Goal: Find specific page/section: Find specific page/section

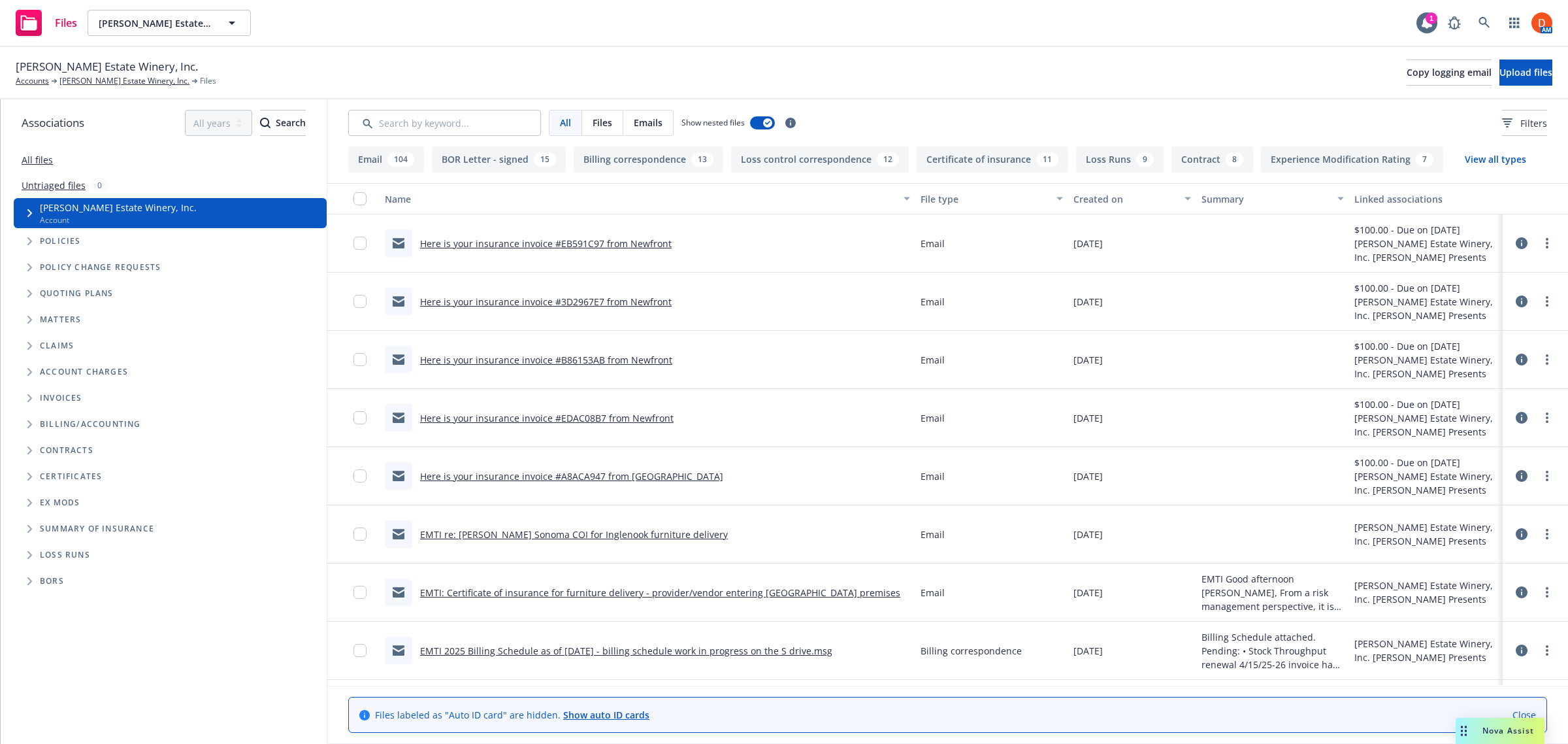
click at [1515, 242] on icon at bounding box center [1521, 243] width 12 height 12
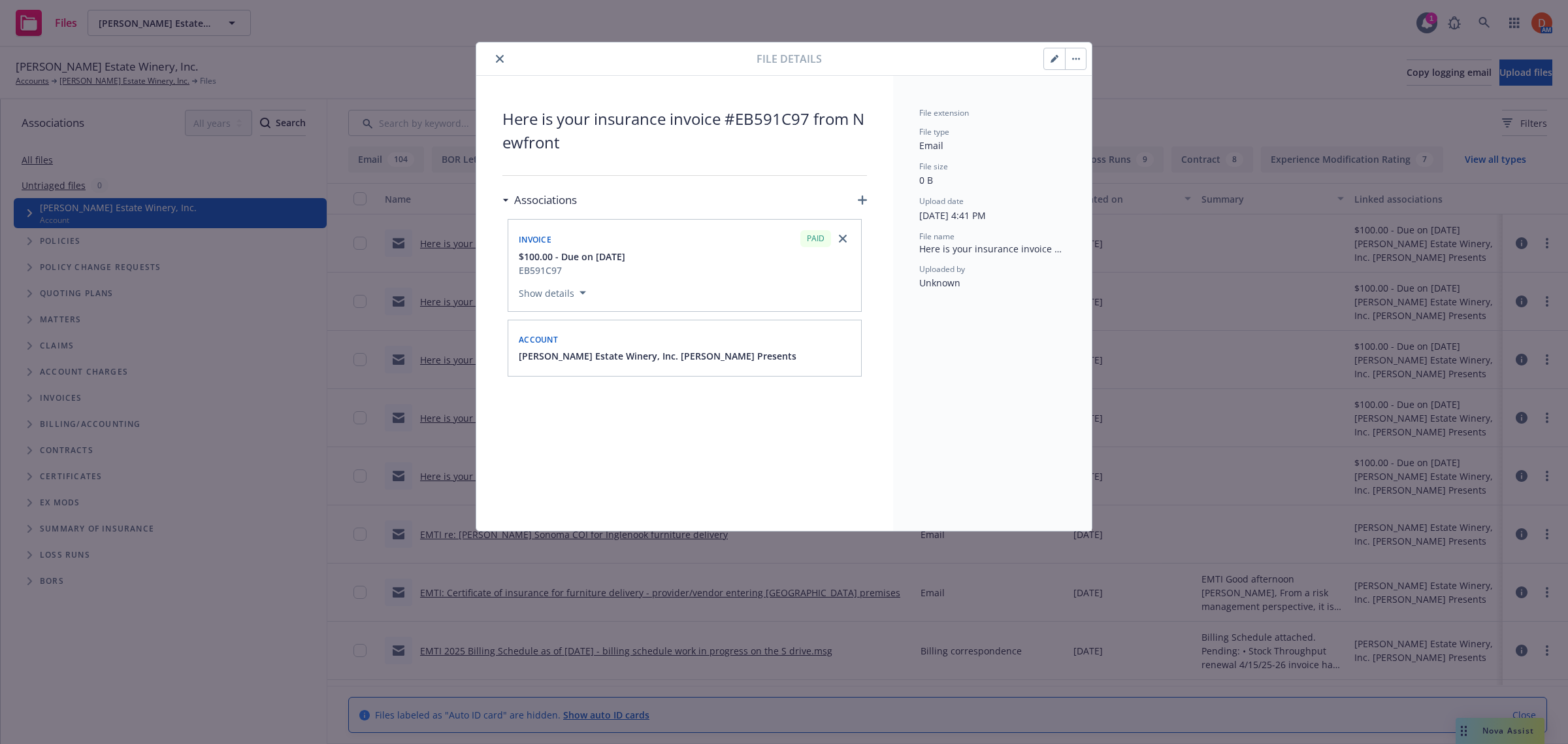
click at [495, 60] on icon "close" at bounding box center [499, 59] width 8 height 8
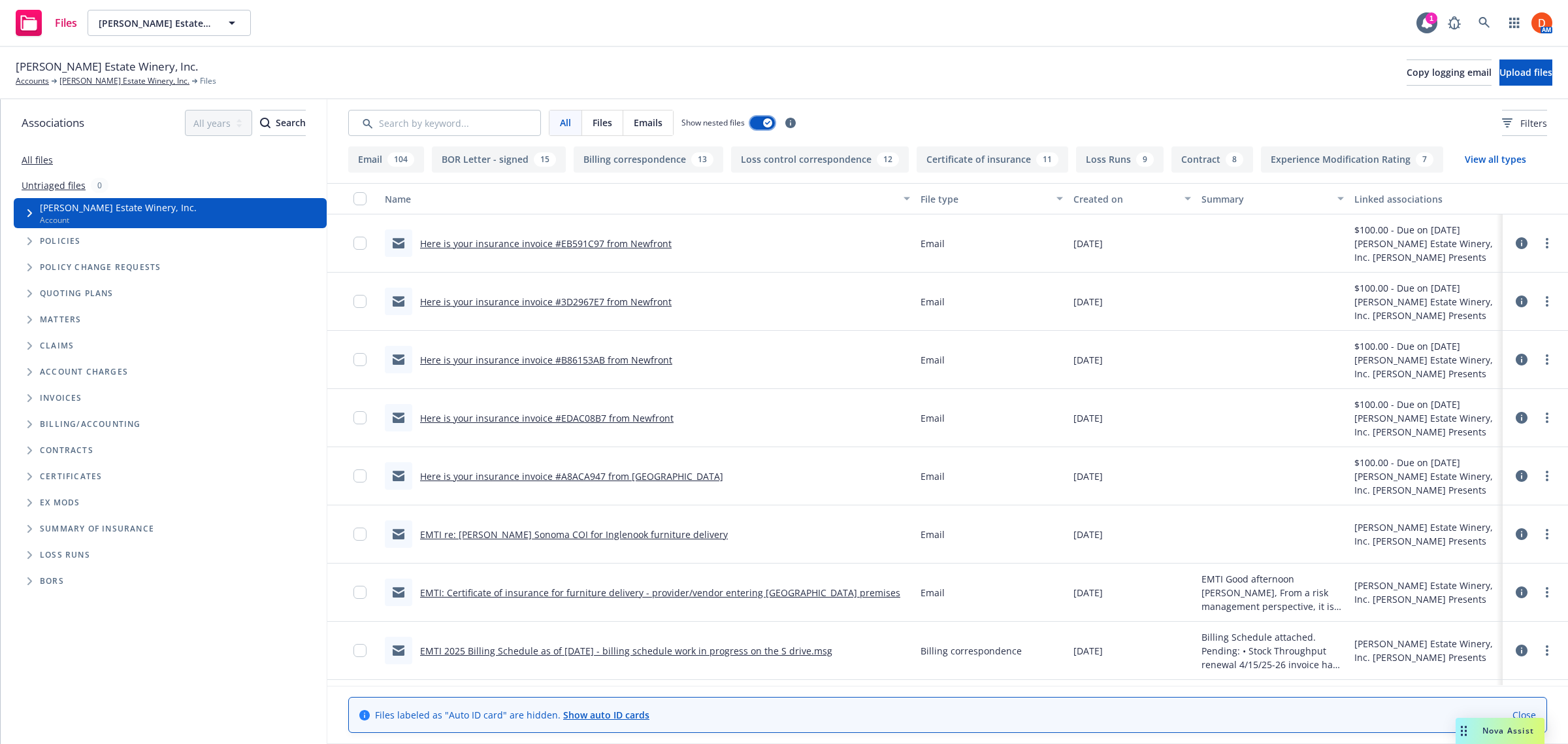
click at [766, 124] on icon "button" at bounding box center [767, 123] width 5 height 4
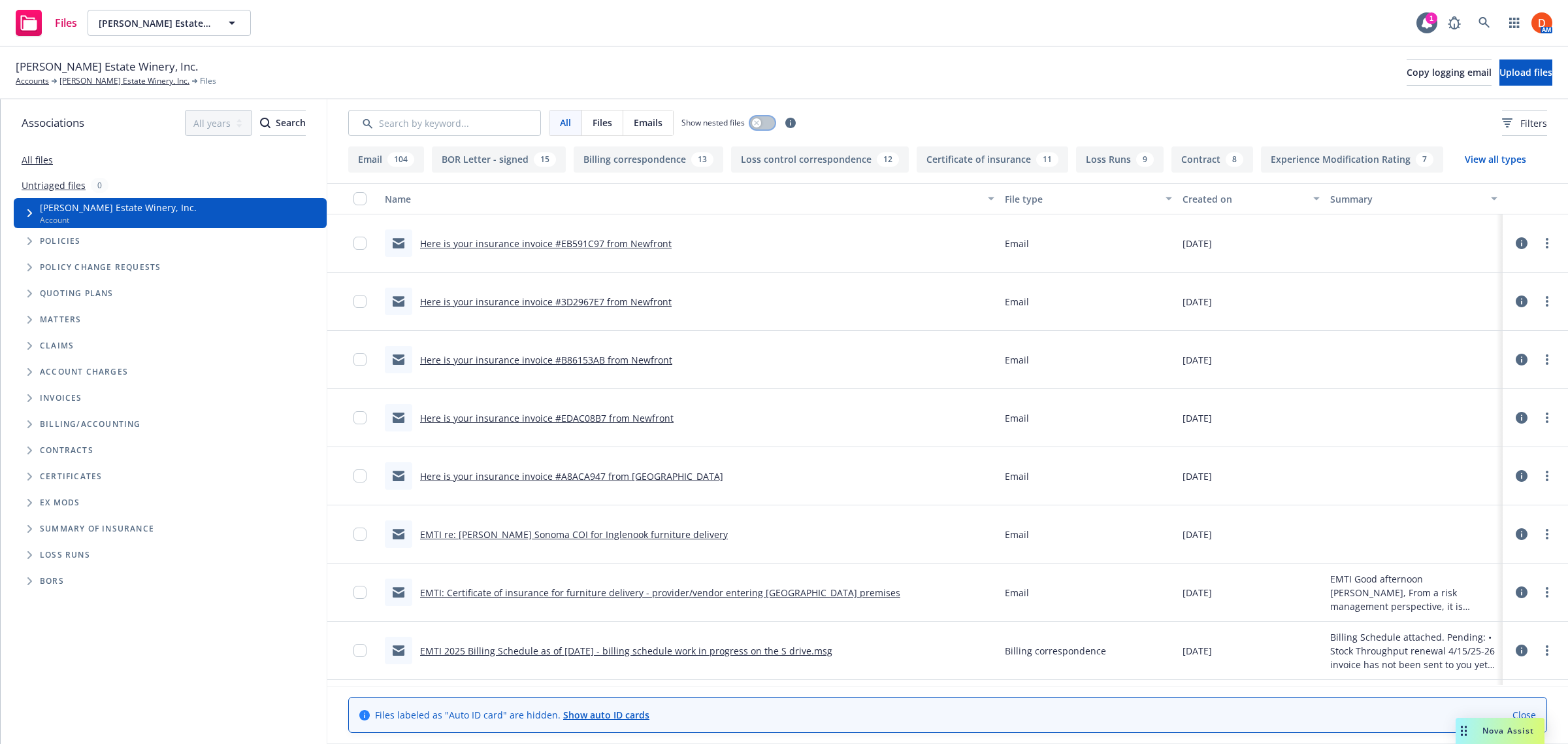
click at [766, 124] on button "button" at bounding box center [762, 123] width 25 height 13
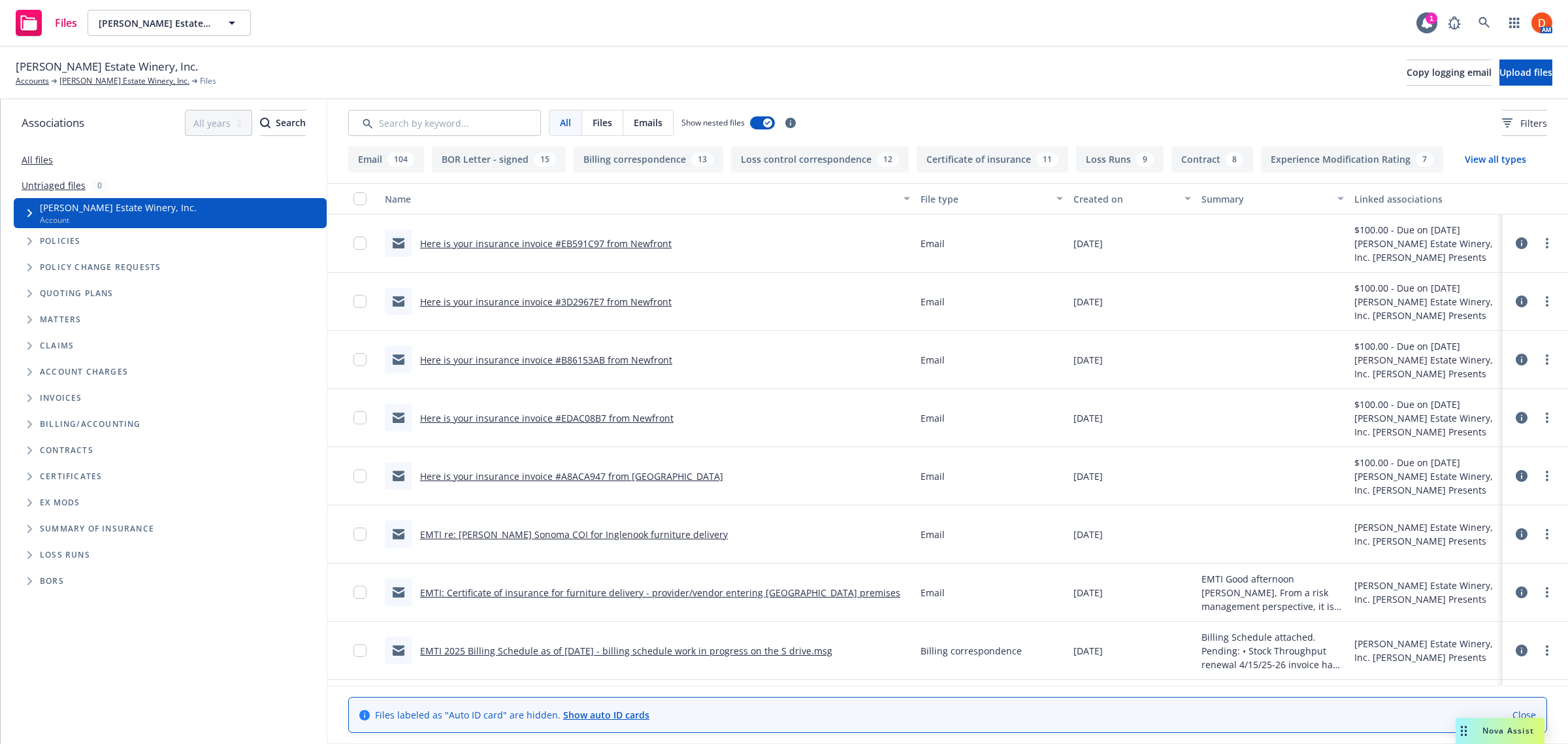
click at [1515, 238] on icon at bounding box center [1521, 243] width 12 height 12
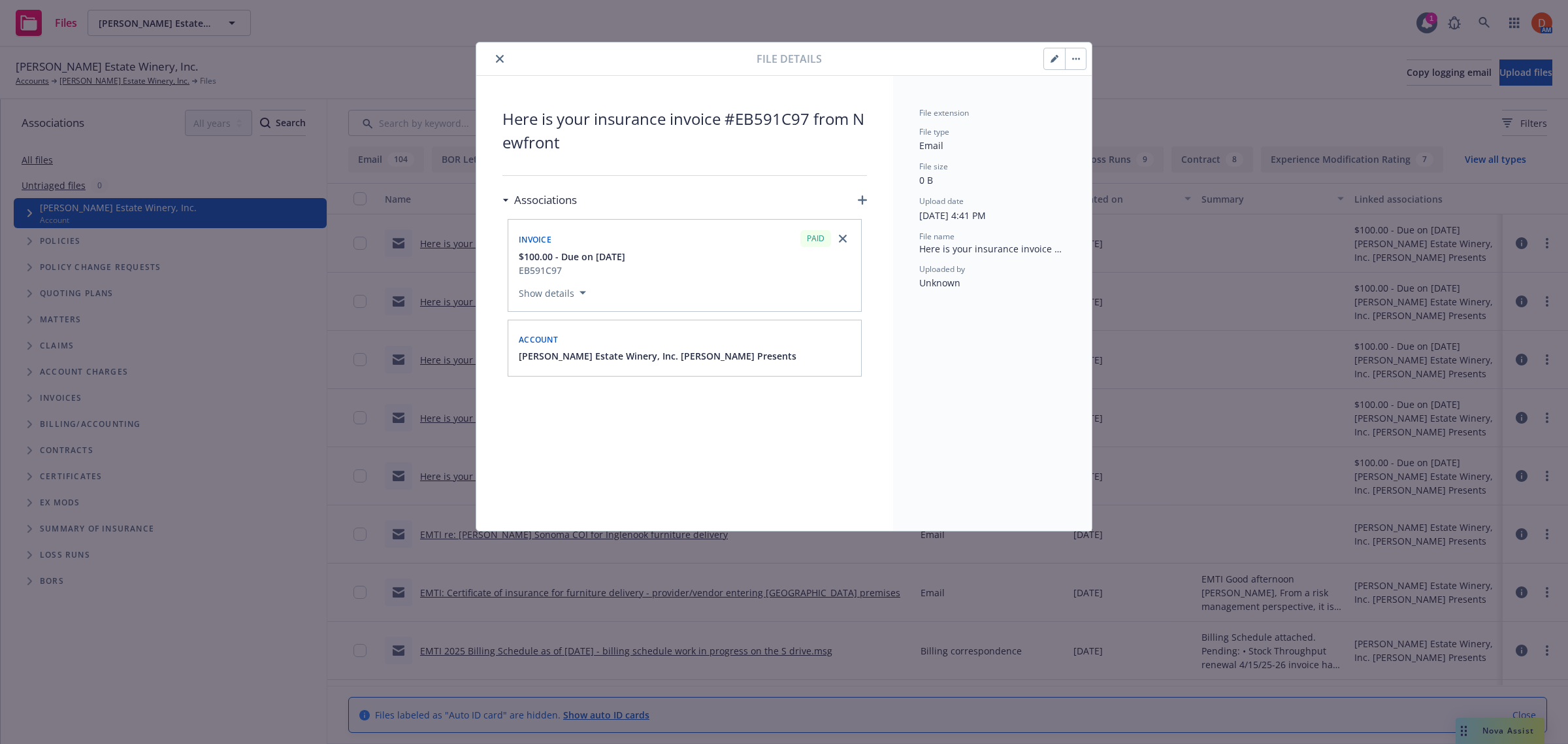
click at [501, 57] on icon "close" at bounding box center [499, 59] width 8 height 8
